Goal: Task Accomplishment & Management: Use online tool/utility

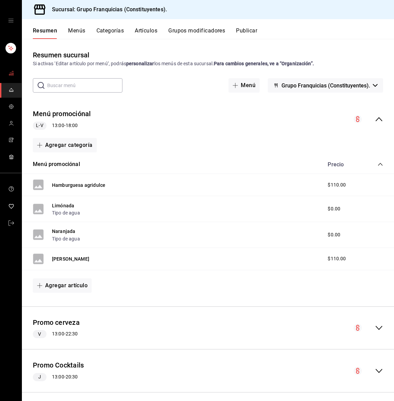
click at [9, 73] on icon "mailbox folders" at bounding box center [11, 72] width 5 height 5
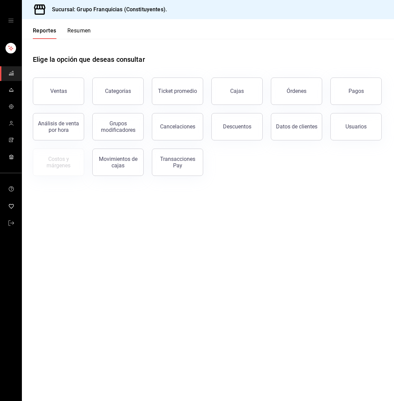
click at [221, 106] on div "Descuentos" at bounding box center [232, 123] width 59 height 36
click at [223, 100] on link "Cajas" at bounding box center [236, 91] width 51 height 27
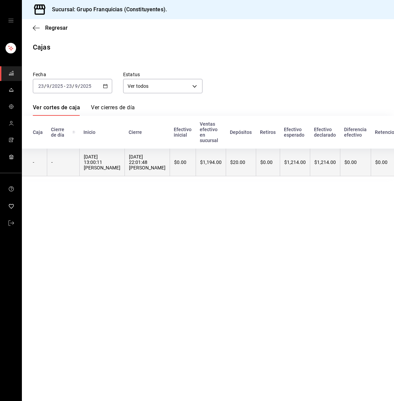
click at [226, 167] on th "$20.00" at bounding box center [240, 163] width 30 height 28
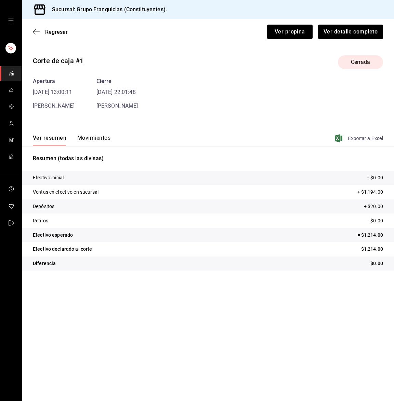
click at [358, 139] on span "Exportar a Excel" at bounding box center [359, 138] width 47 height 8
click at [13, 76] on span "mailbox folders" at bounding box center [11, 73] width 5 height 9
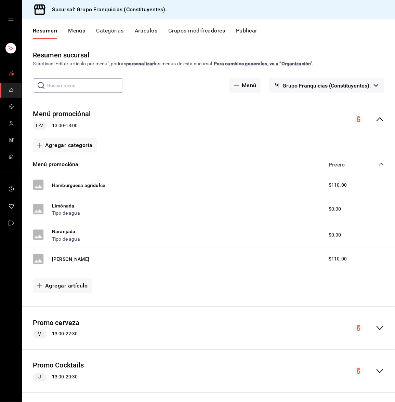
click at [12, 71] on icon "mailbox folders" at bounding box center [12, 71] width 1 height 1
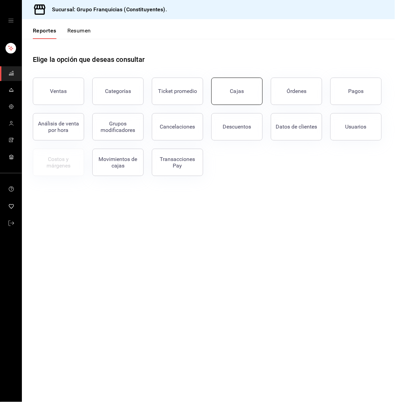
click at [233, 90] on div "Cajas" at bounding box center [237, 91] width 14 height 8
